Goal: Information Seeking & Learning: Learn about a topic

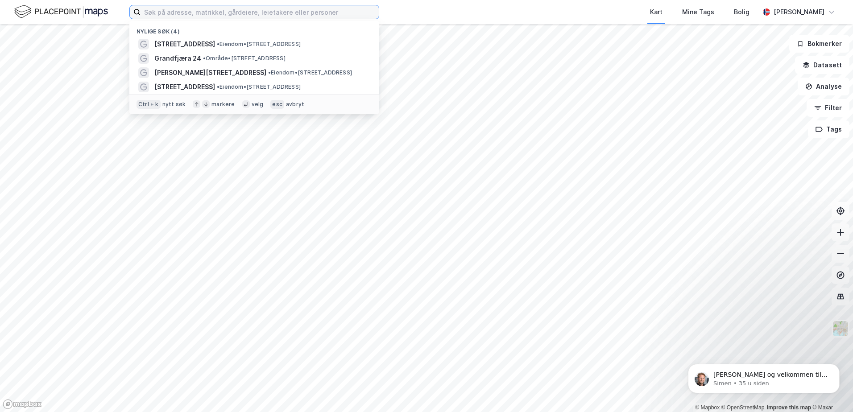
click at [202, 16] on input at bounding box center [259, 11] width 238 height 13
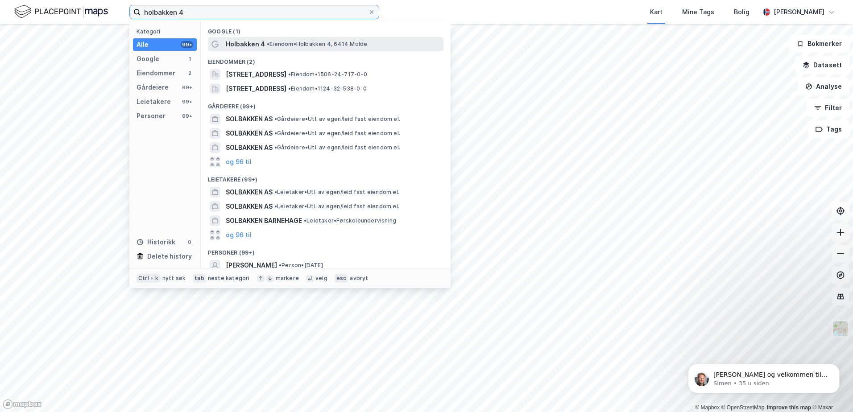
type input "holbakken 4"
click at [223, 41] on div "Holbakken 4 • Eiendom • [STREET_ADDRESS]" at bounding box center [325, 44] width 235 height 14
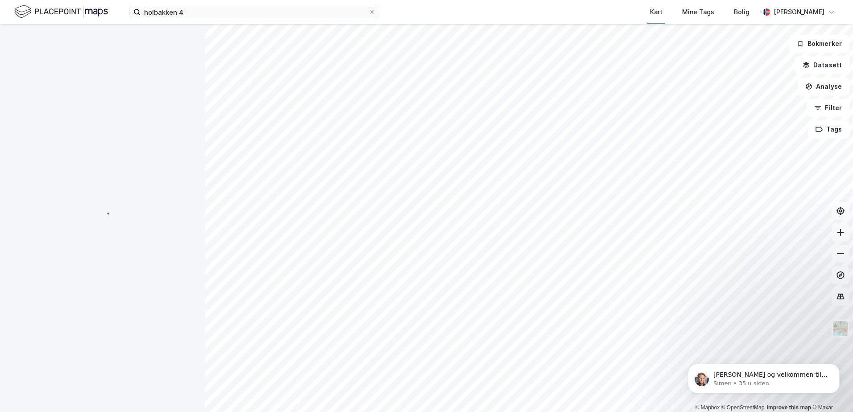
scroll to position [0, 0]
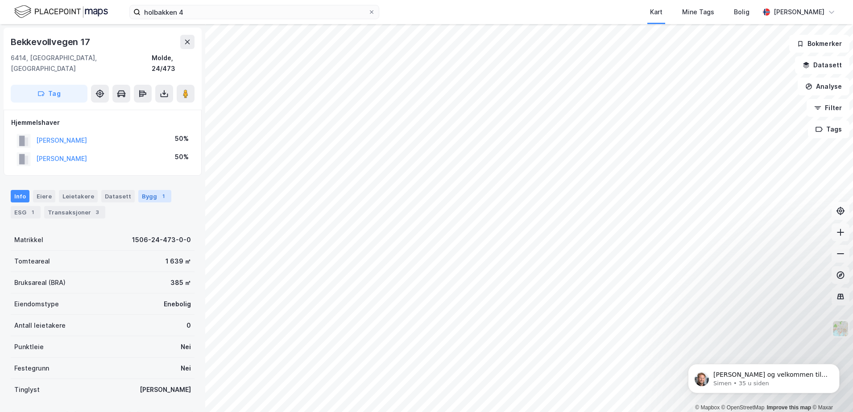
click at [149, 190] on div "Bygg 1" at bounding box center [154, 196] width 33 height 12
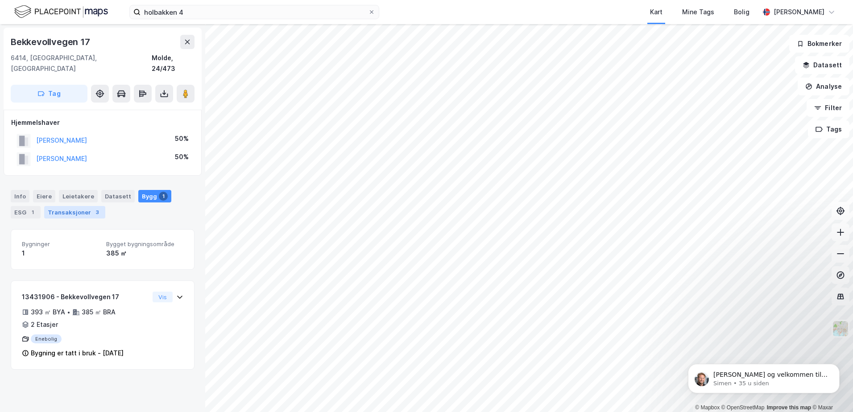
click at [79, 206] on div "Transaksjoner 3" at bounding box center [74, 212] width 61 height 12
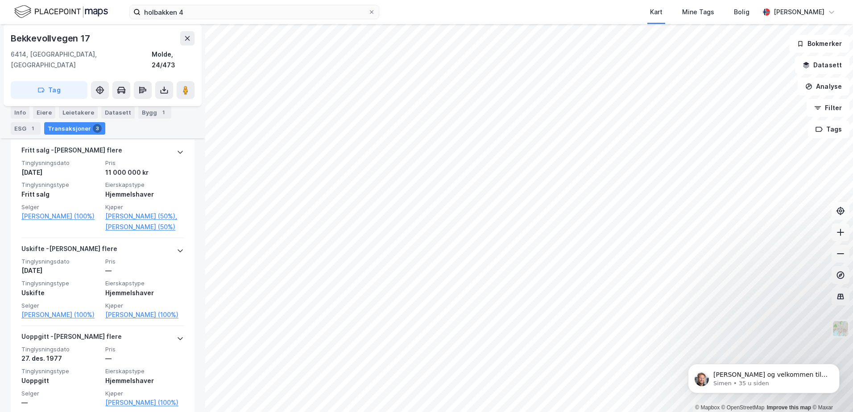
scroll to position [258, 0]
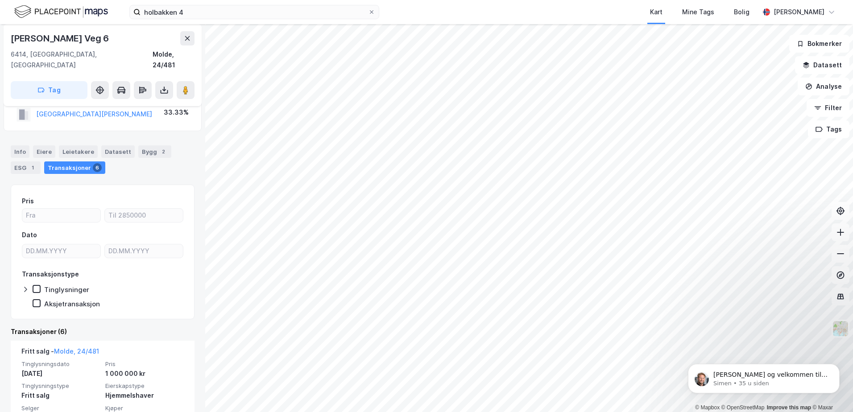
scroll to position [89, 0]
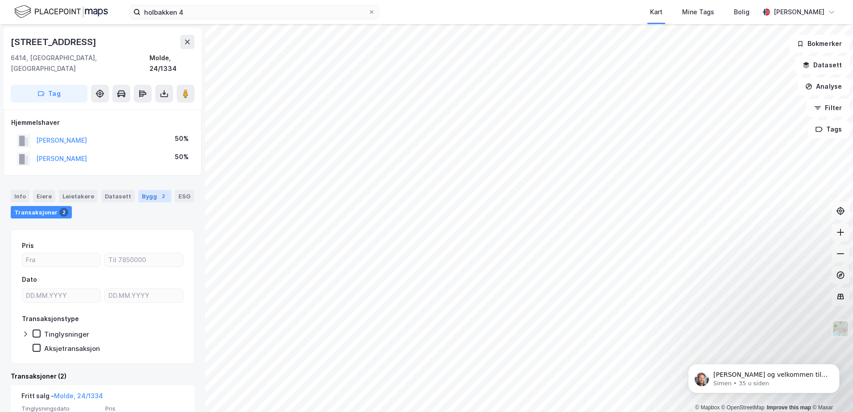
click at [159, 192] on div "2" at bounding box center [163, 196] width 9 height 9
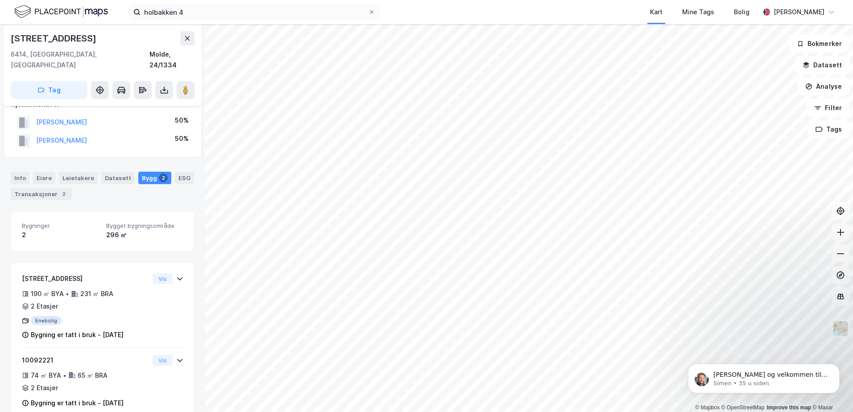
scroll to position [26, 0]
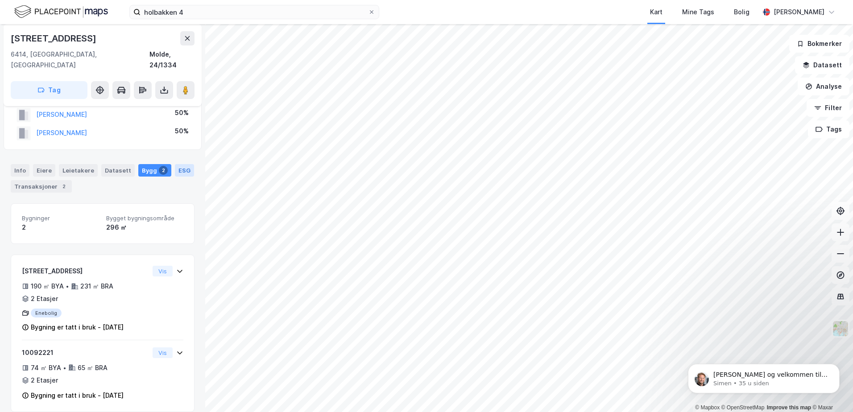
click at [177, 164] on div "ESG" at bounding box center [184, 170] width 19 height 12
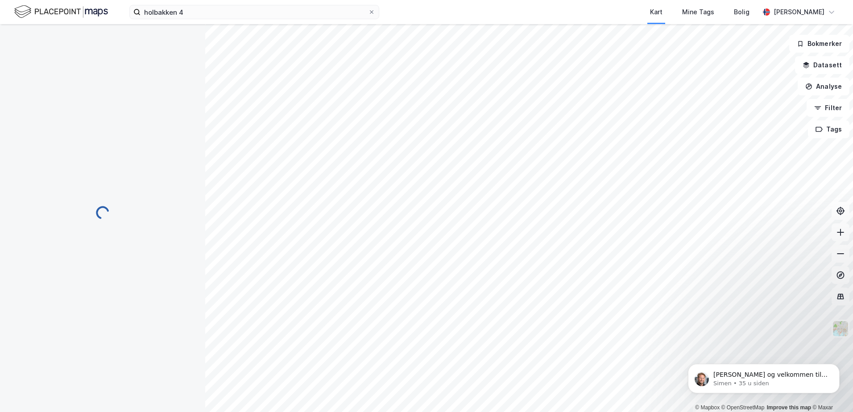
scroll to position [26, 0]
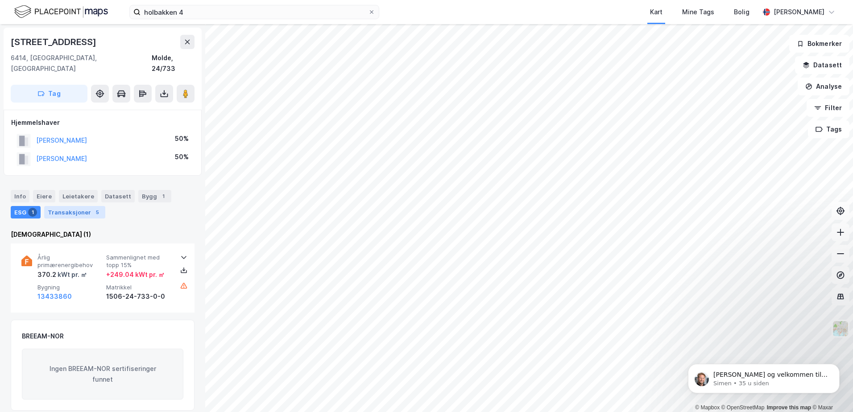
click at [74, 206] on div "Transaksjoner 5" at bounding box center [74, 212] width 61 height 12
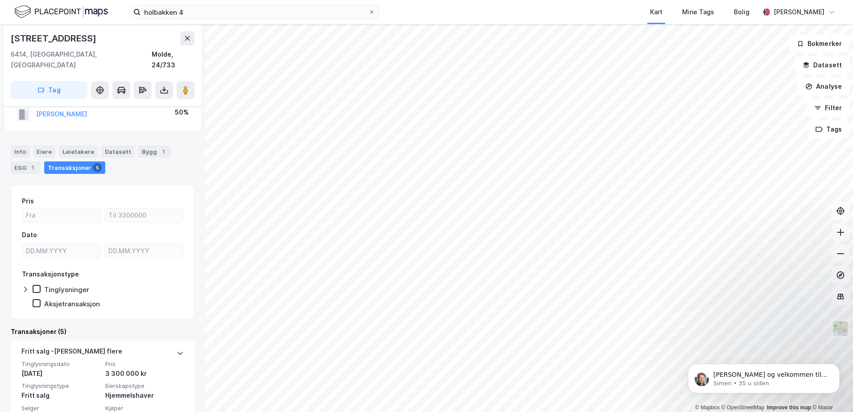
scroll to position [89, 0]
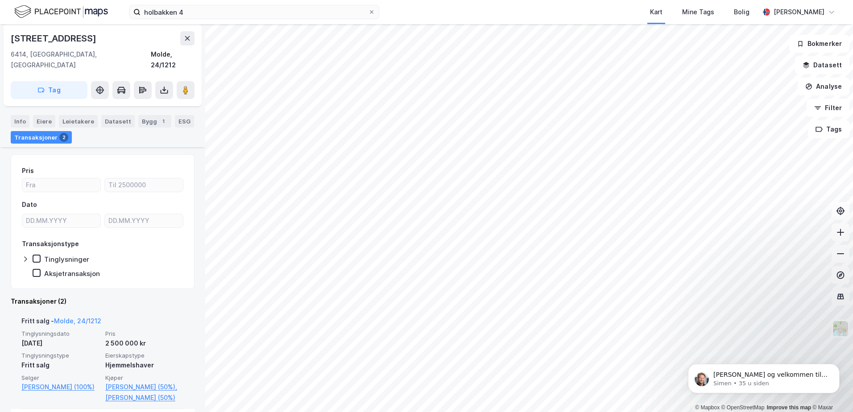
scroll to position [89, 0]
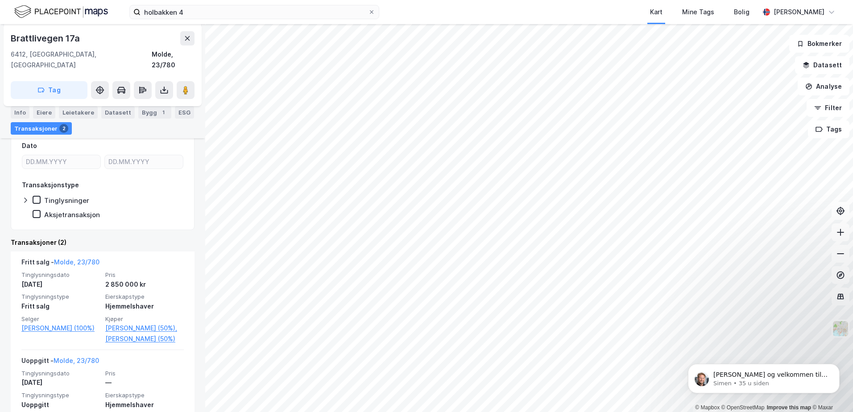
scroll to position [159, 0]
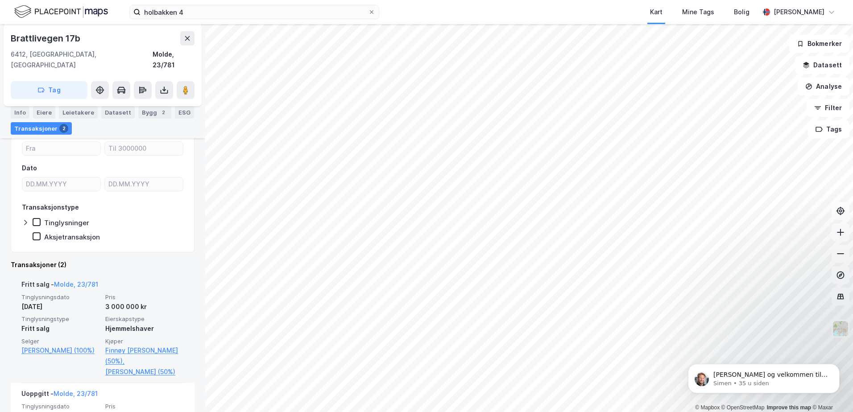
scroll to position [134, 0]
